Goal: Register for event/course

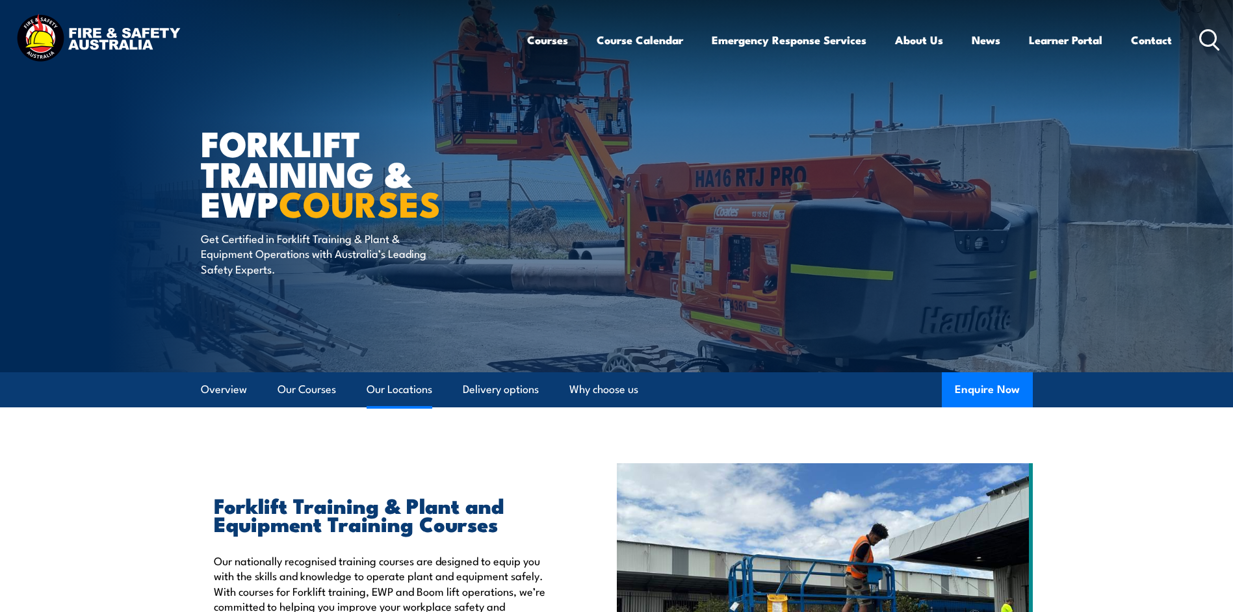
click at [410, 388] on link "Our Locations" at bounding box center [400, 389] width 66 height 34
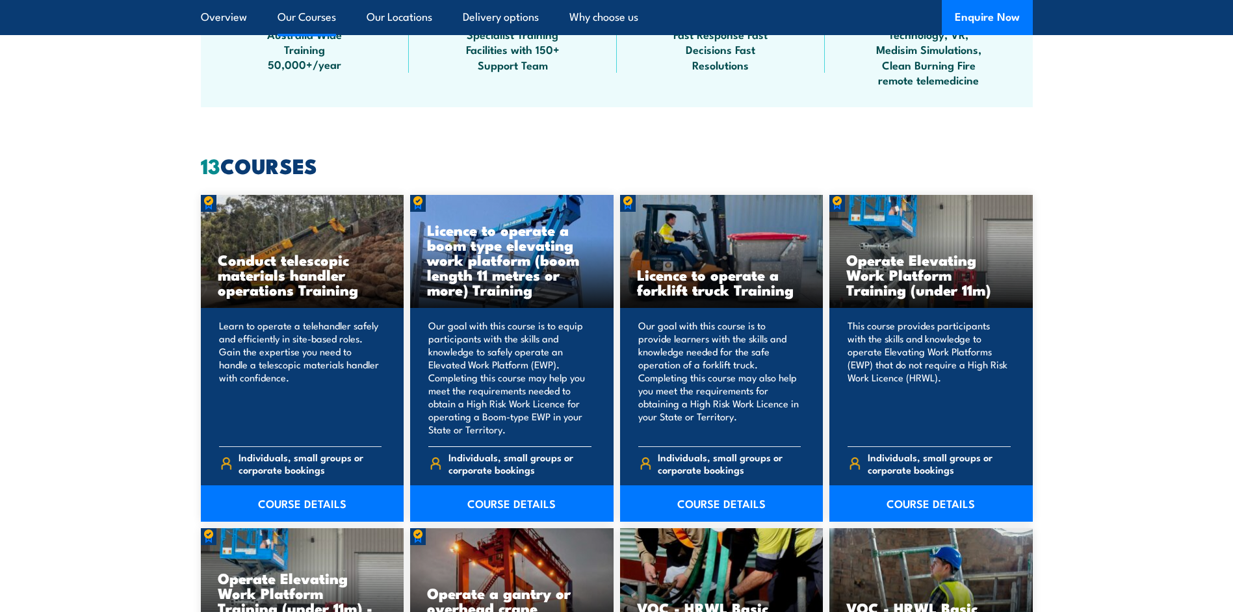
scroll to position [976, 0]
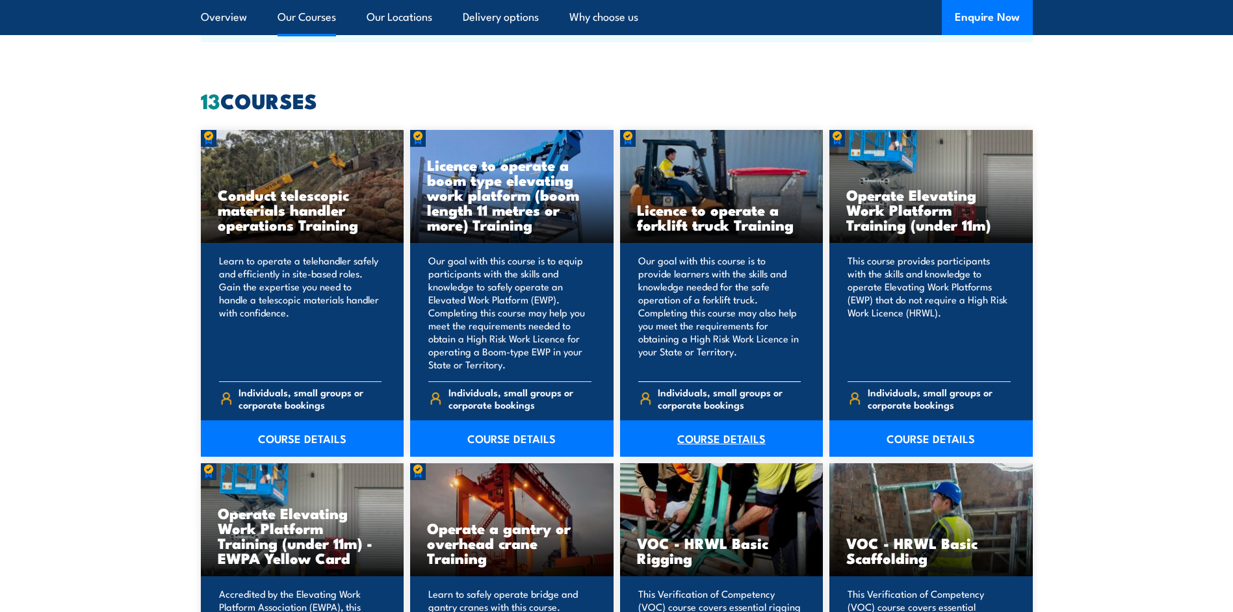
click at [703, 436] on link "COURSE DETAILS" at bounding box center [721, 439] width 203 height 36
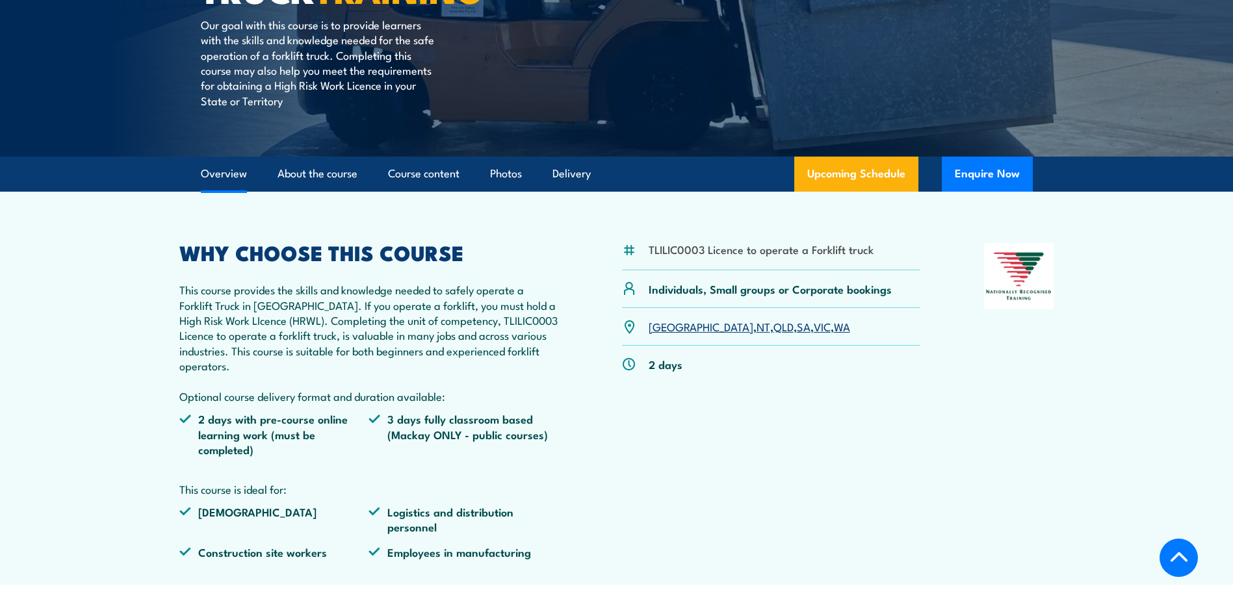
scroll to position [325, 0]
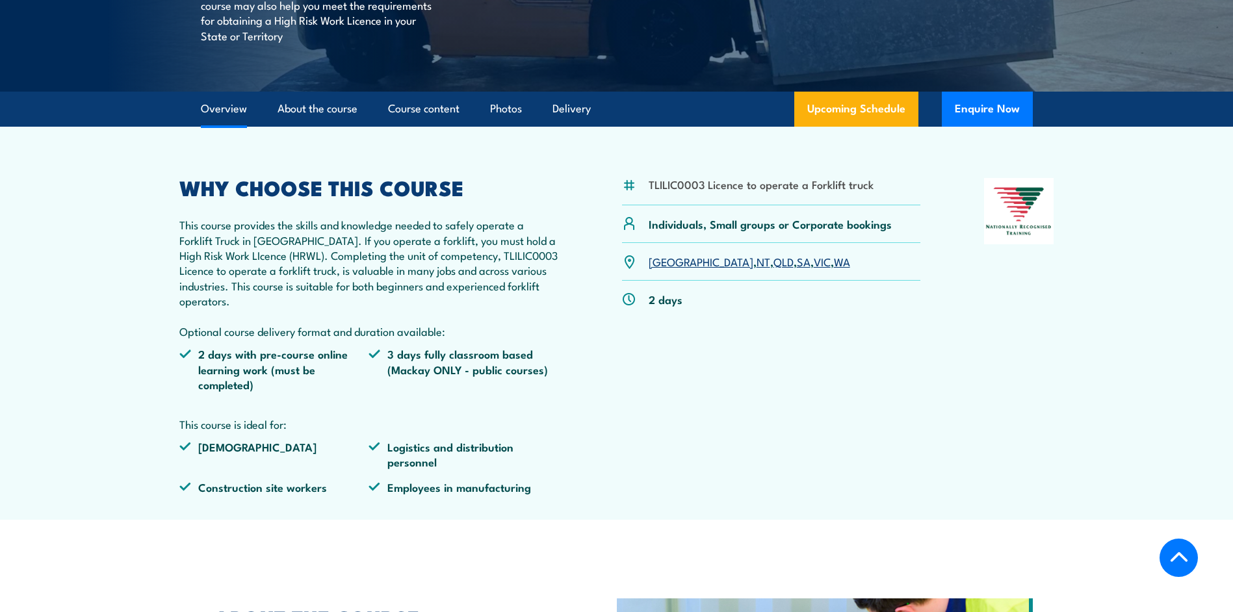
click at [660, 264] on link "[GEOGRAPHIC_DATA]" at bounding box center [701, 262] width 105 height 16
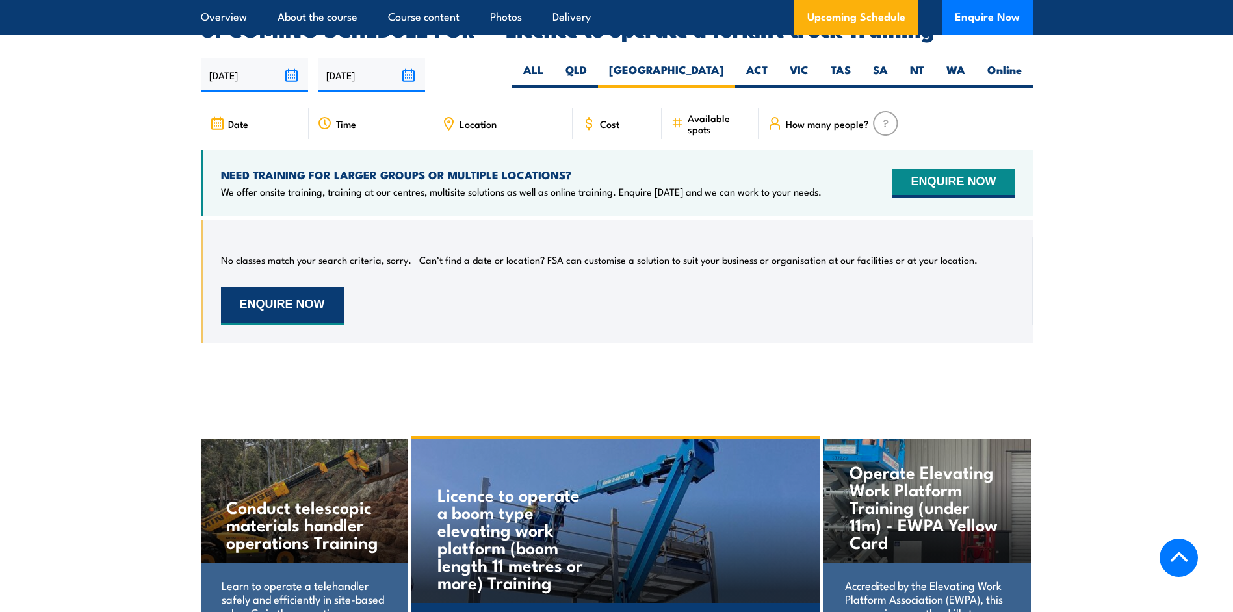
click at [287, 287] on button "ENQUIRE NOW" at bounding box center [282, 306] width 123 height 39
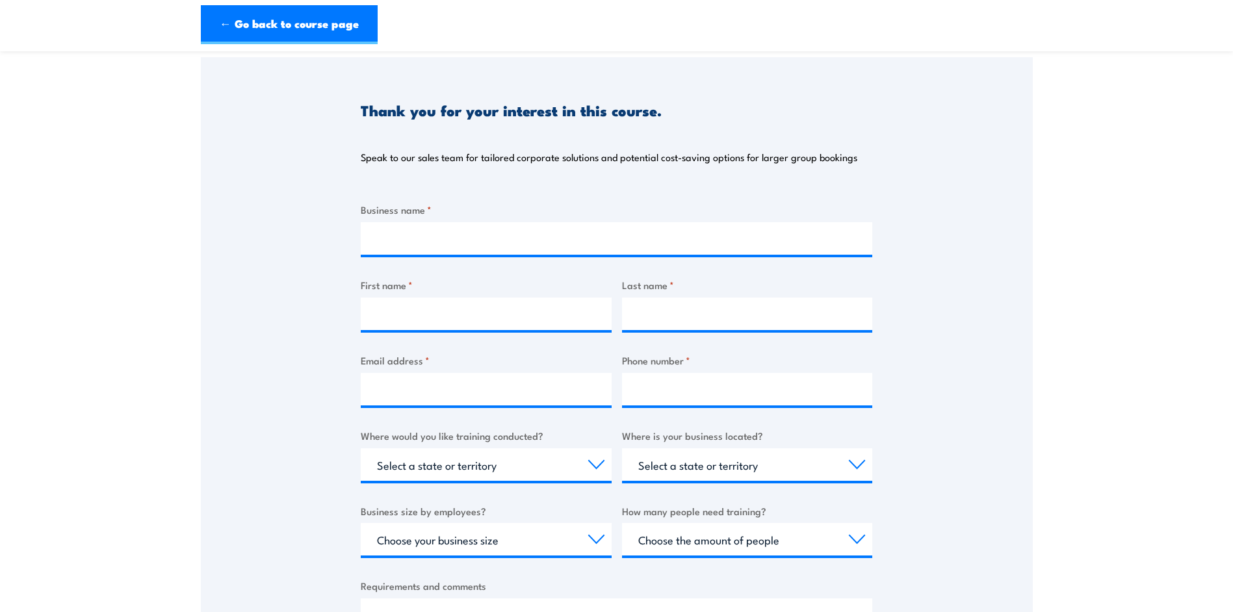
scroll to position [195, 0]
